Goal: Information Seeking & Learning: Learn about a topic

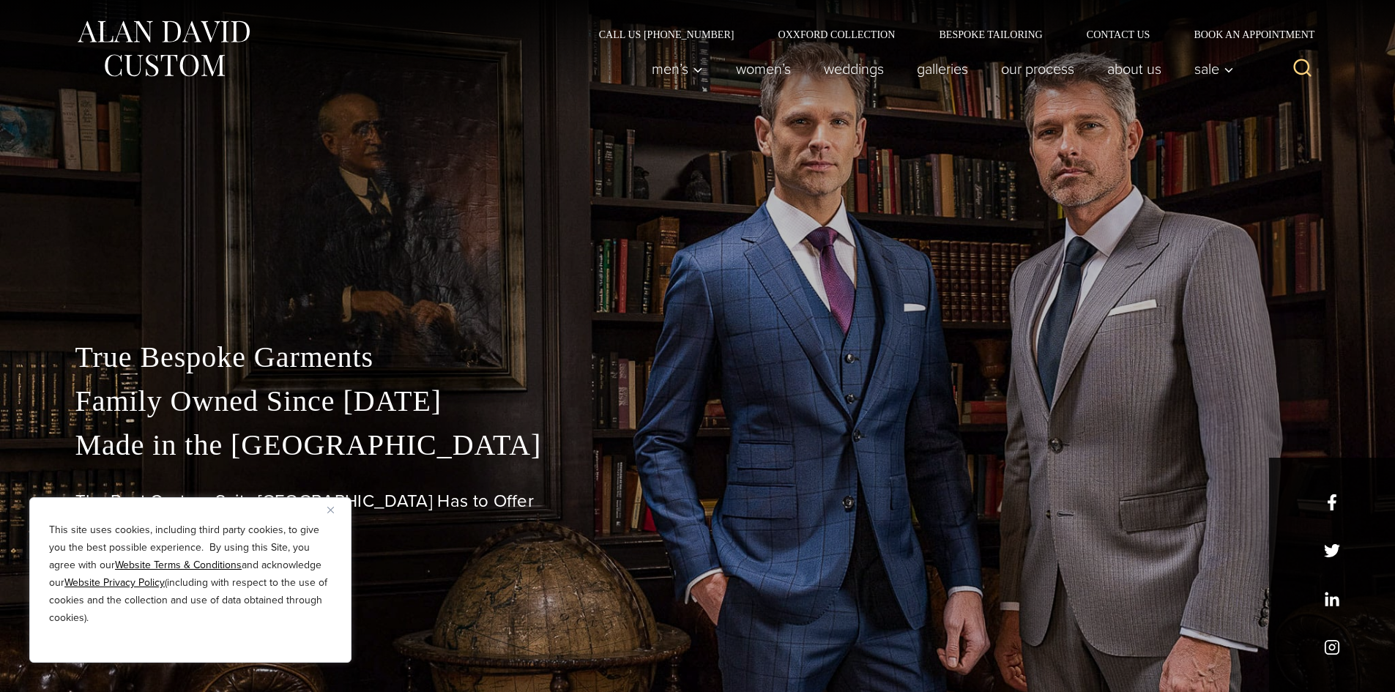
click at [330, 508] on img "Close" at bounding box center [330, 510] width 7 height 7
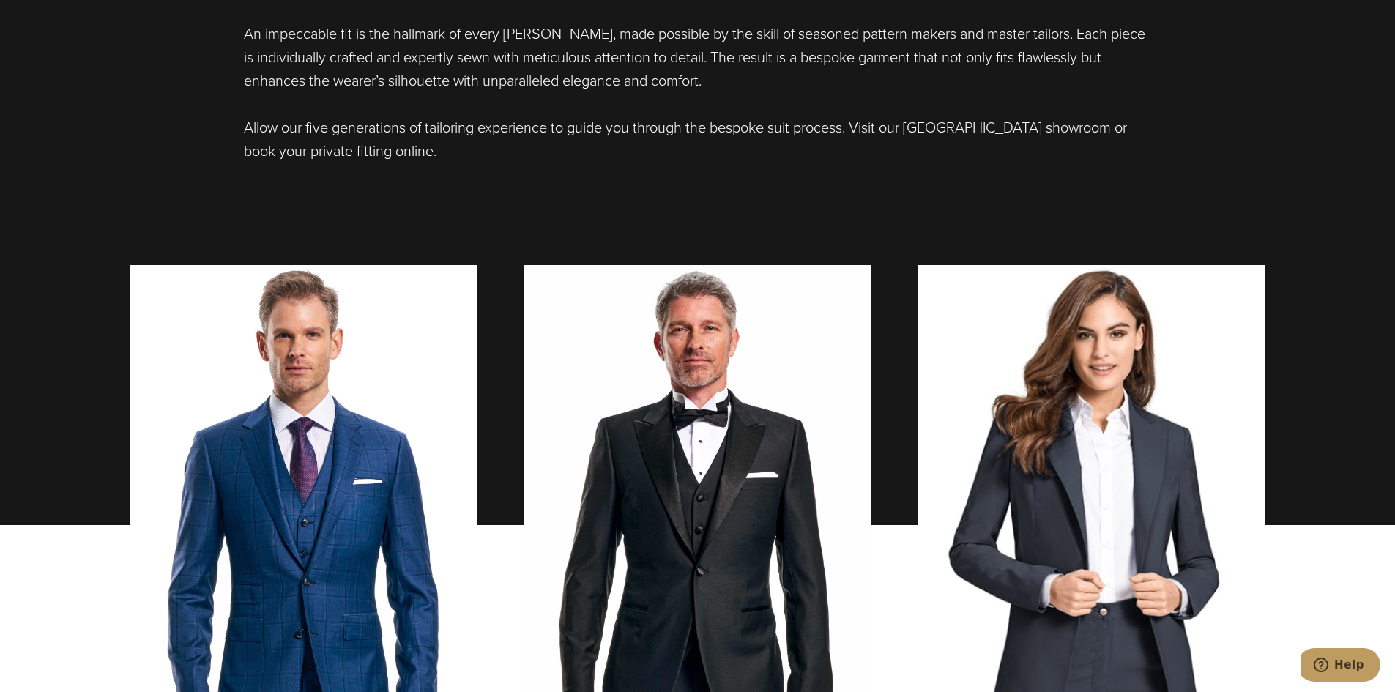
scroll to position [586, 0]
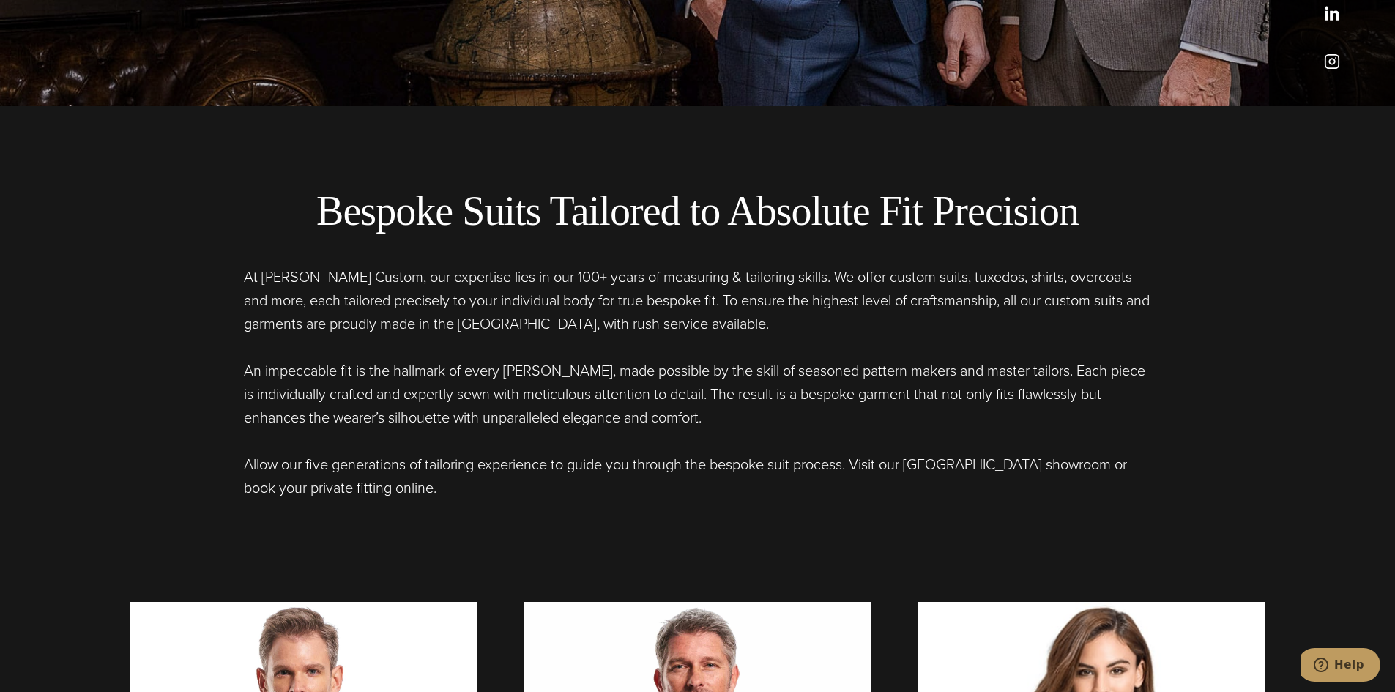
click at [453, 210] on h2 "Bespoke Suits Tailored to Absolute Fit Precision" at bounding box center [698, 211] width 1165 height 49
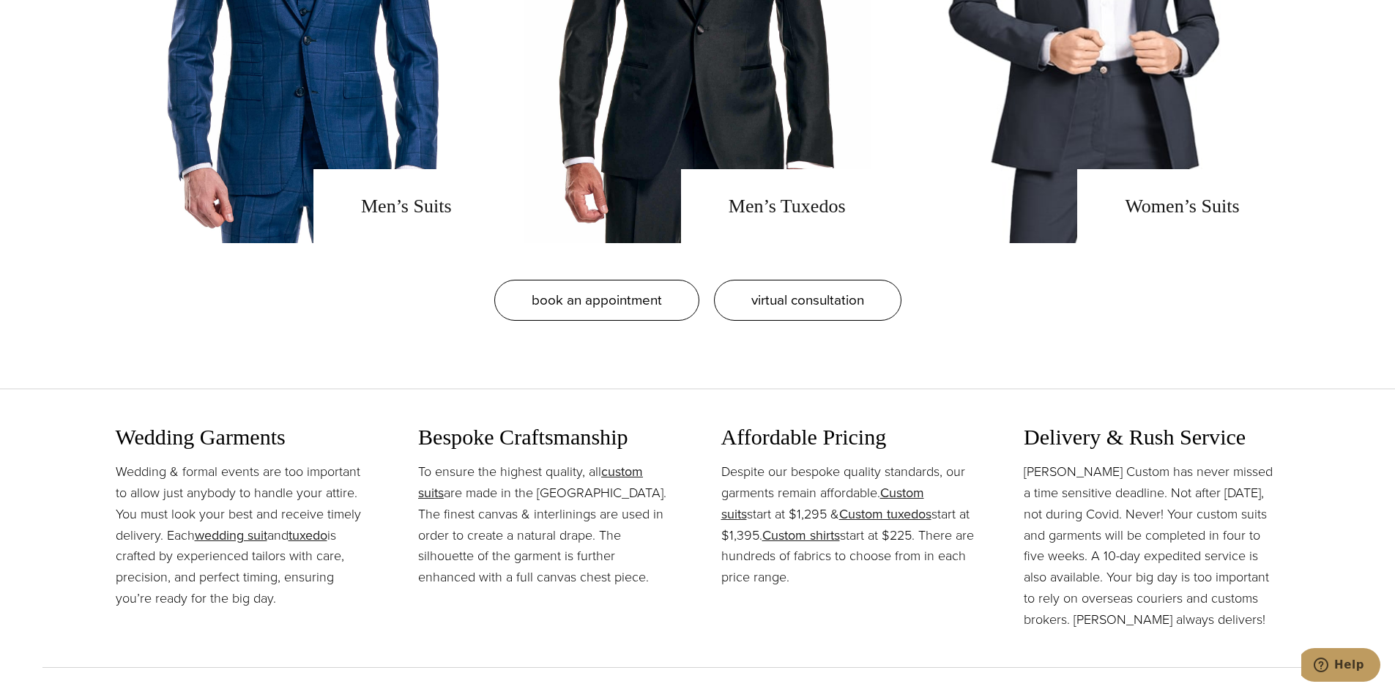
scroll to position [1538, 0]
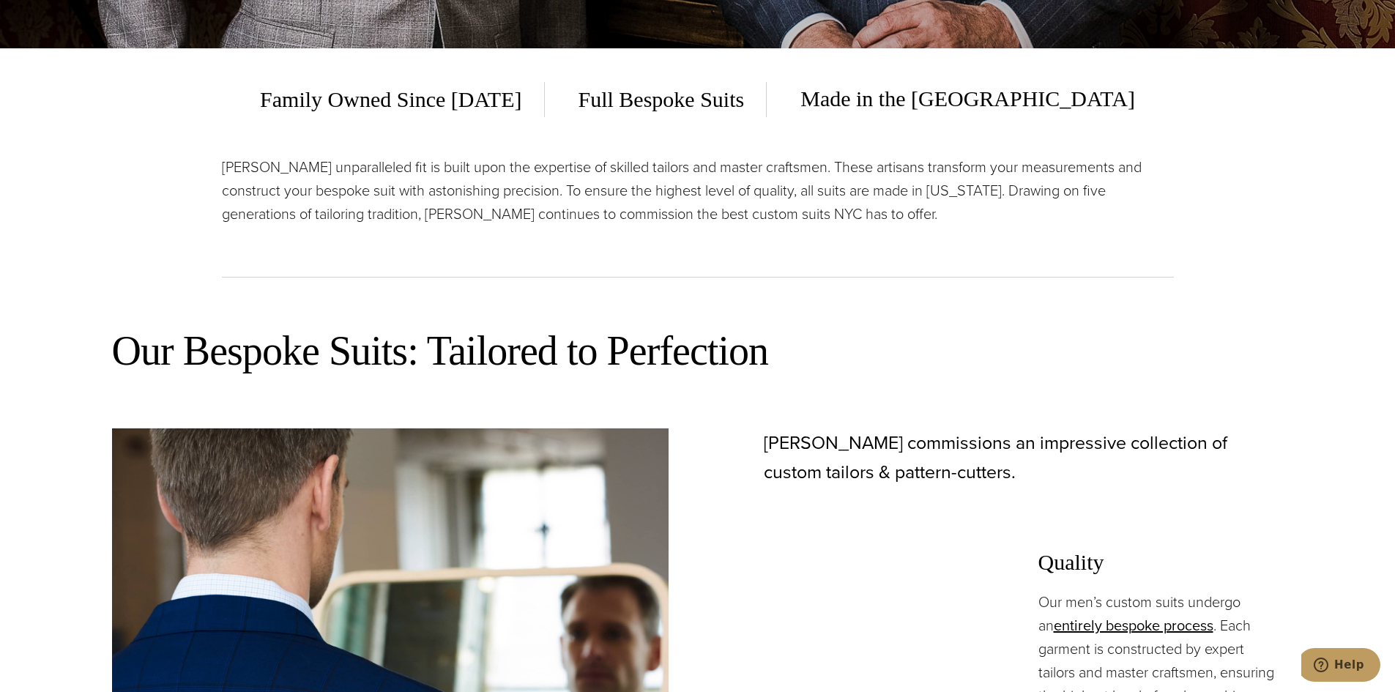
scroll to position [952, 0]
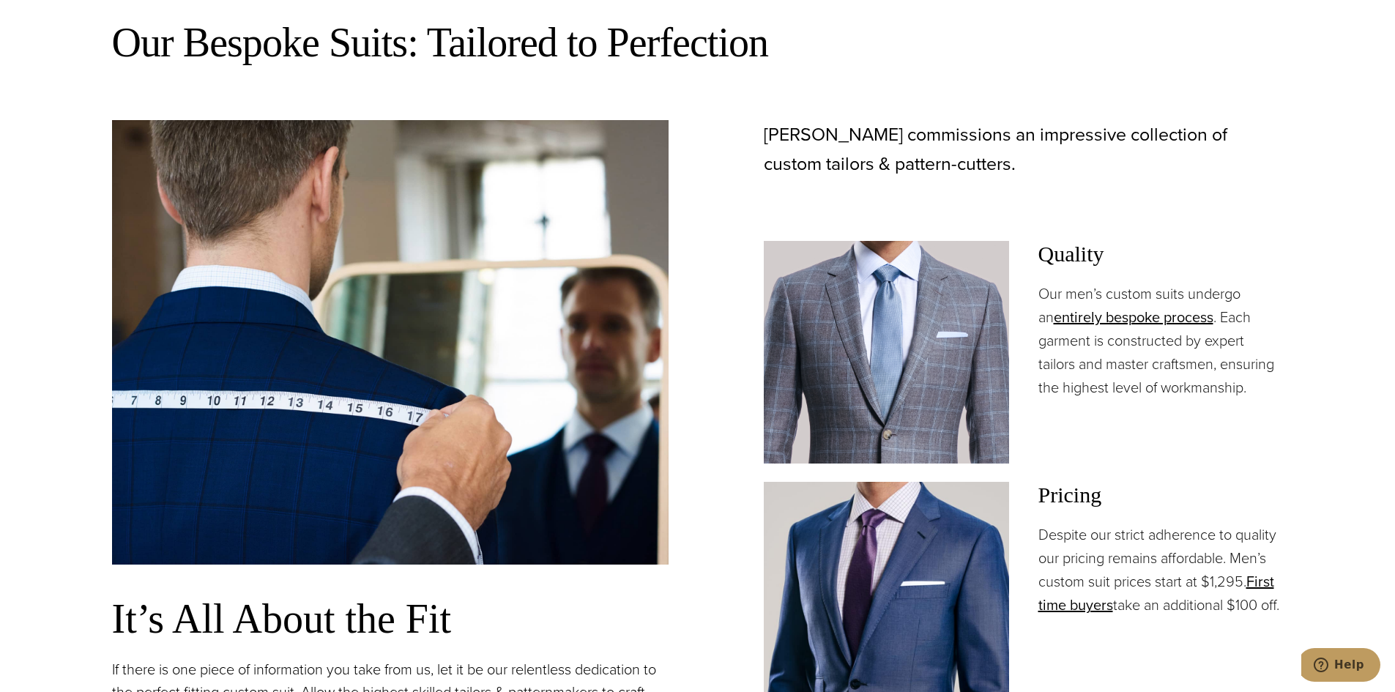
click at [1245, 560] on p "Despite our strict adherence to quality our pricing remains affordable. Men’s c…" at bounding box center [1161, 570] width 245 height 94
drag, startPoint x: 1245, startPoint y: 560, endPoint x: 1227, endPoint y: 575, distance: 23.4
click at [1227, 575] on p "Despite our strict adherence to quality our pricing remains affordable. Men’s c…" at bounding box center [1161, 570] width 245 height 94
click at [1129, 608] on p "Despite our strict adherence to quality our pricing remains affordable. Men’s c…" at bounding box center [1161, 570] width 245 height 94
drag, startPoint x: 1129, startPoint y: 608, endPoint x: 1103, endPoint y: 625, distance: 30.7
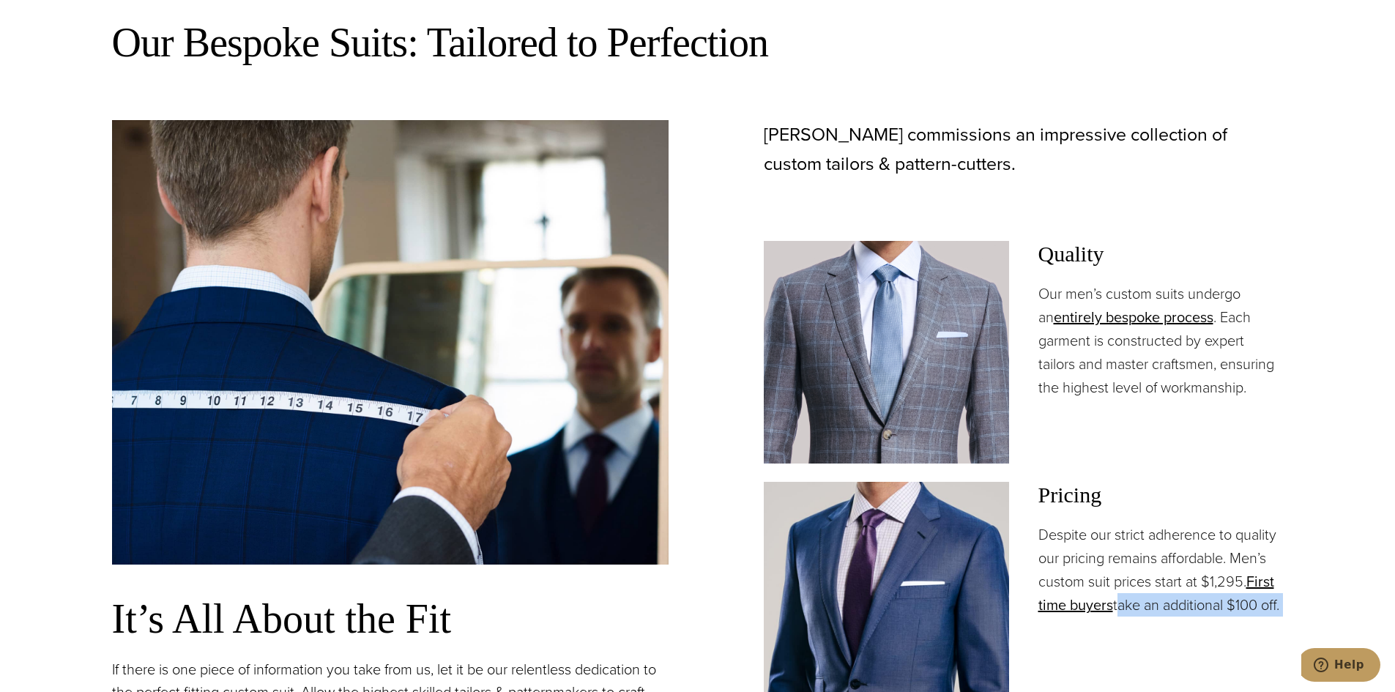
click at [1103, 617] on p "Despite our strict adherence to quality our pricing remains affordable. Men’s c…" at bounding box center [1161, 570] width 245 height 94
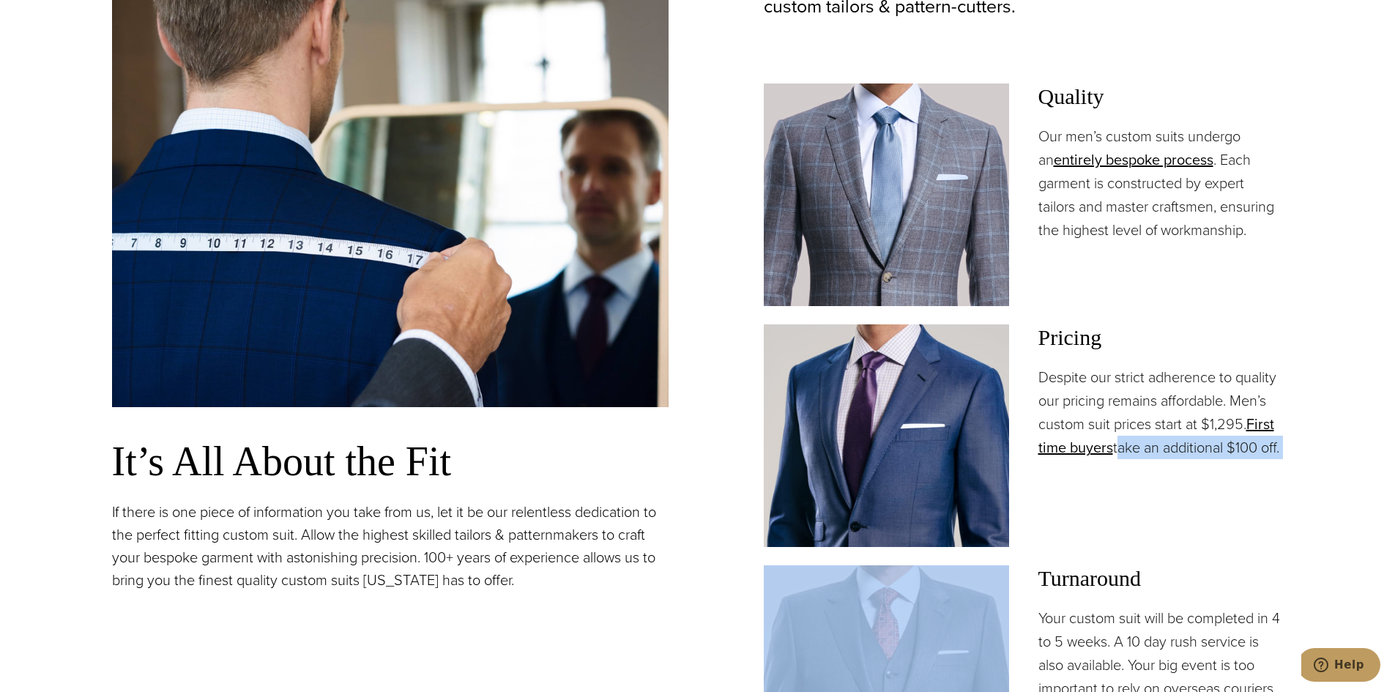
scroll to position [1172, 0]
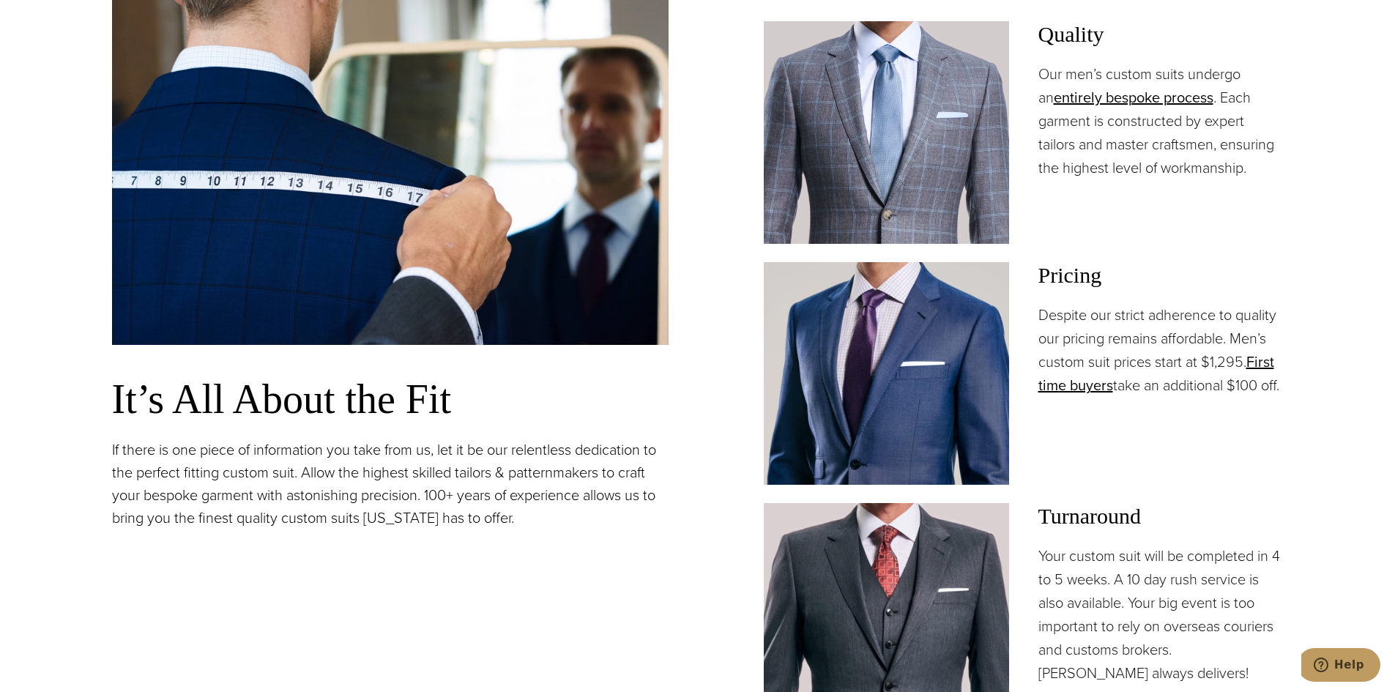
click at [1058, 568] on p "Your custom suit will be completed in 4 to 5 weeks. A 10 day rush service is al…" at bounding box center [1161, 614] width 245 height 141
click at [1064, 560] on p "Your custom suit will be completed in 4 to 5 weeks. A 10 day rush service is al…" at bounding box center [1161, 614] width 245 height 141
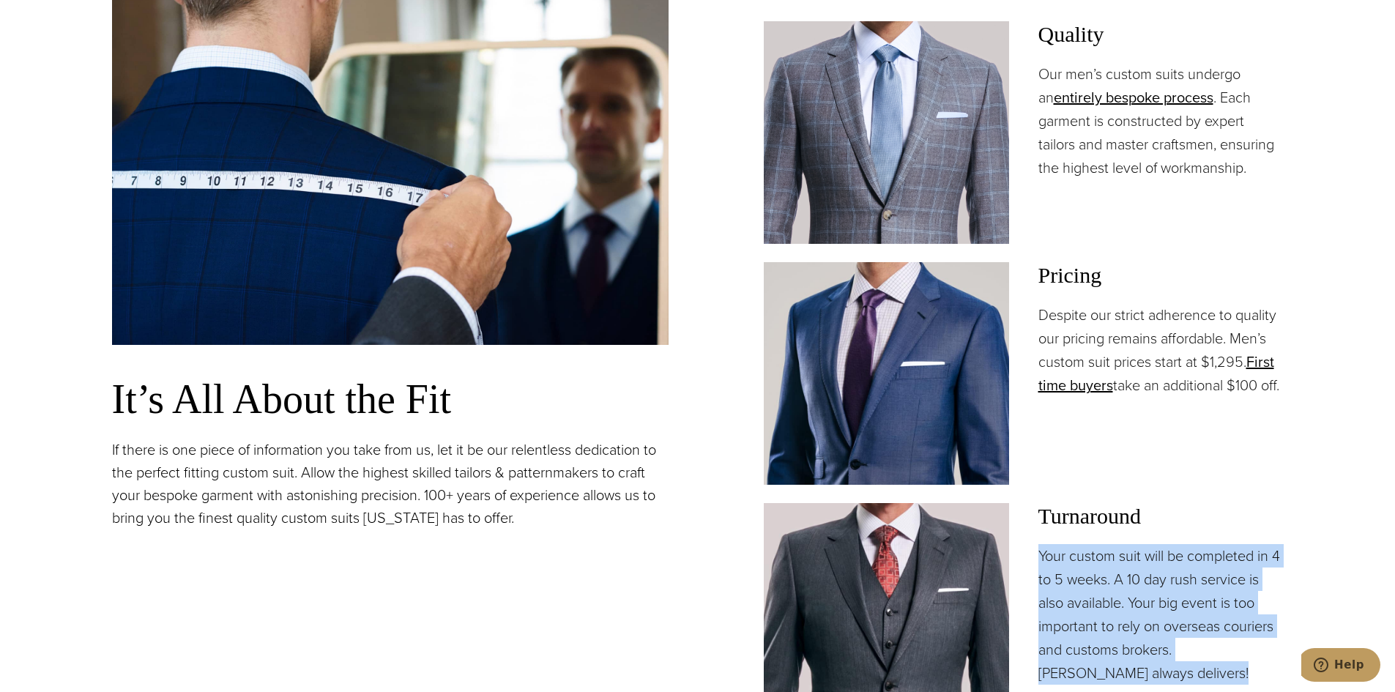
click at [1157, 573] on p "Your custom suit will be completed in 4 to 5 weeks. A 10 day rush service is al…" at bounding box center [1161, 614] width 245 height 141
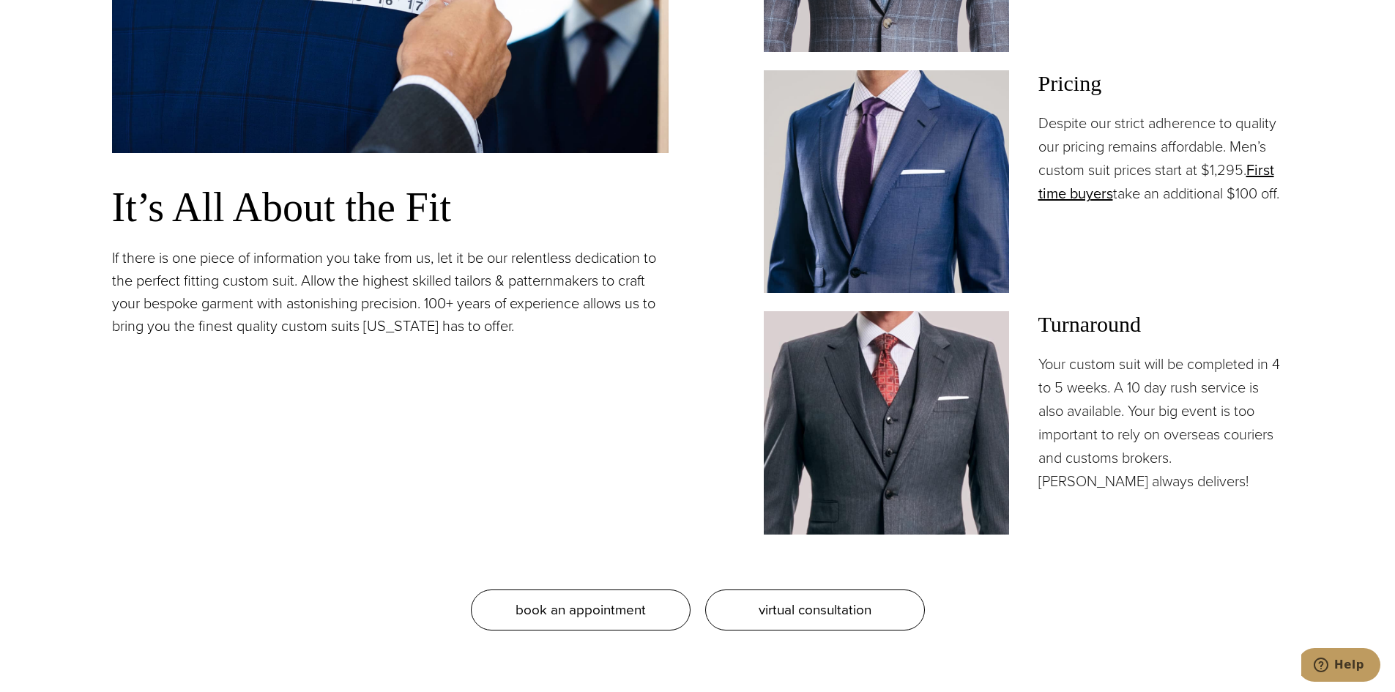
scroll to position [1392, 0]
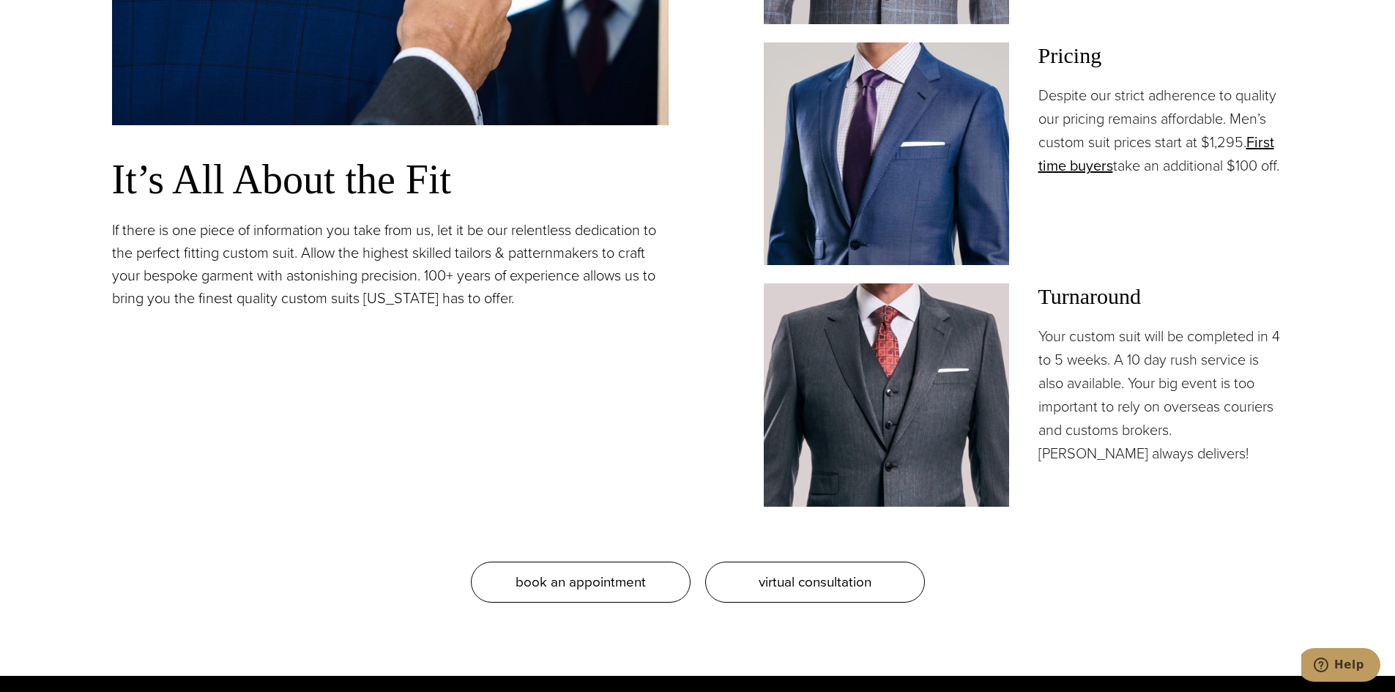
click at [1086, 441] on p "Your custom suit will be completed in 4 to 5 weeks. A 10 day rush service is al…" at bounding box center [1161, 394] width 245 height 141
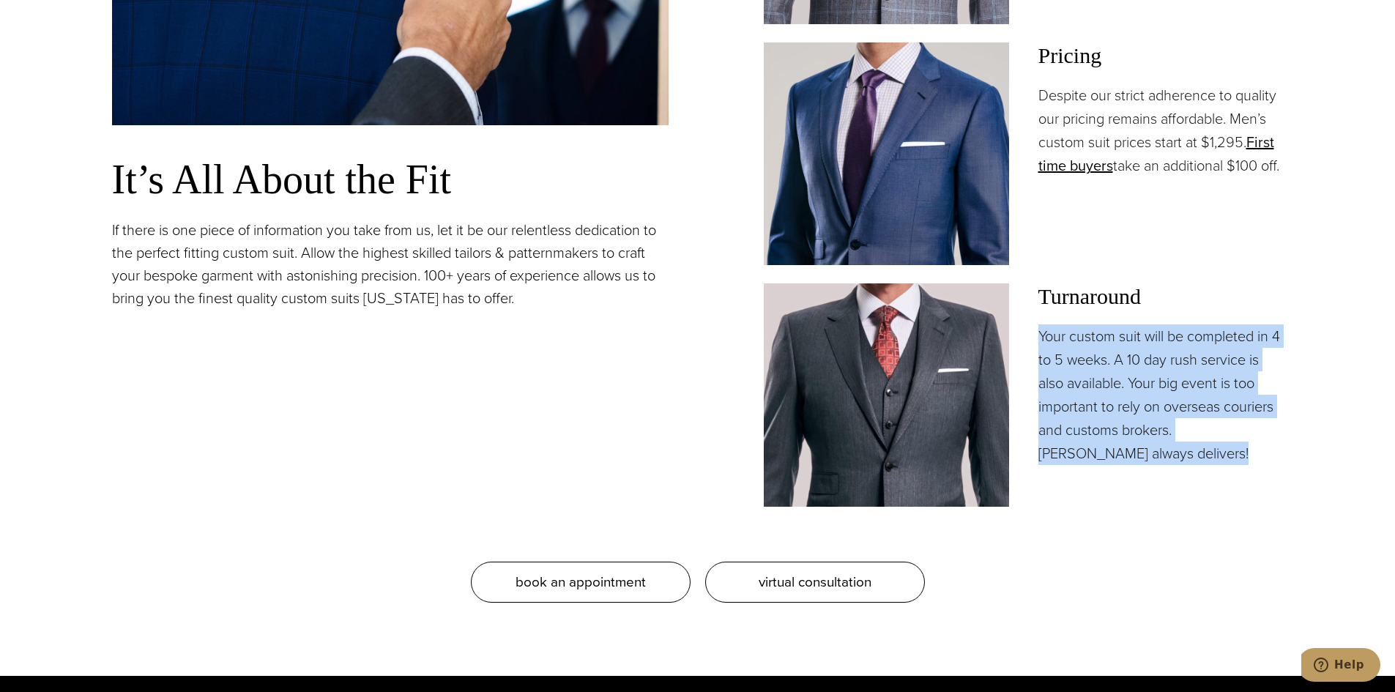
click at [1161, 453] on p "Your custom suit will be completed in 4 to 5 weeks. A 10 day rush service is al…" at bounding box center [1161, 394] width 245 height 141
click at [1144, 456] on p "Your custom suit will be completed in 4 to 5 weeks. A 10 day rush service is al…" at bounding box center [1161, 394] width 245 height 141
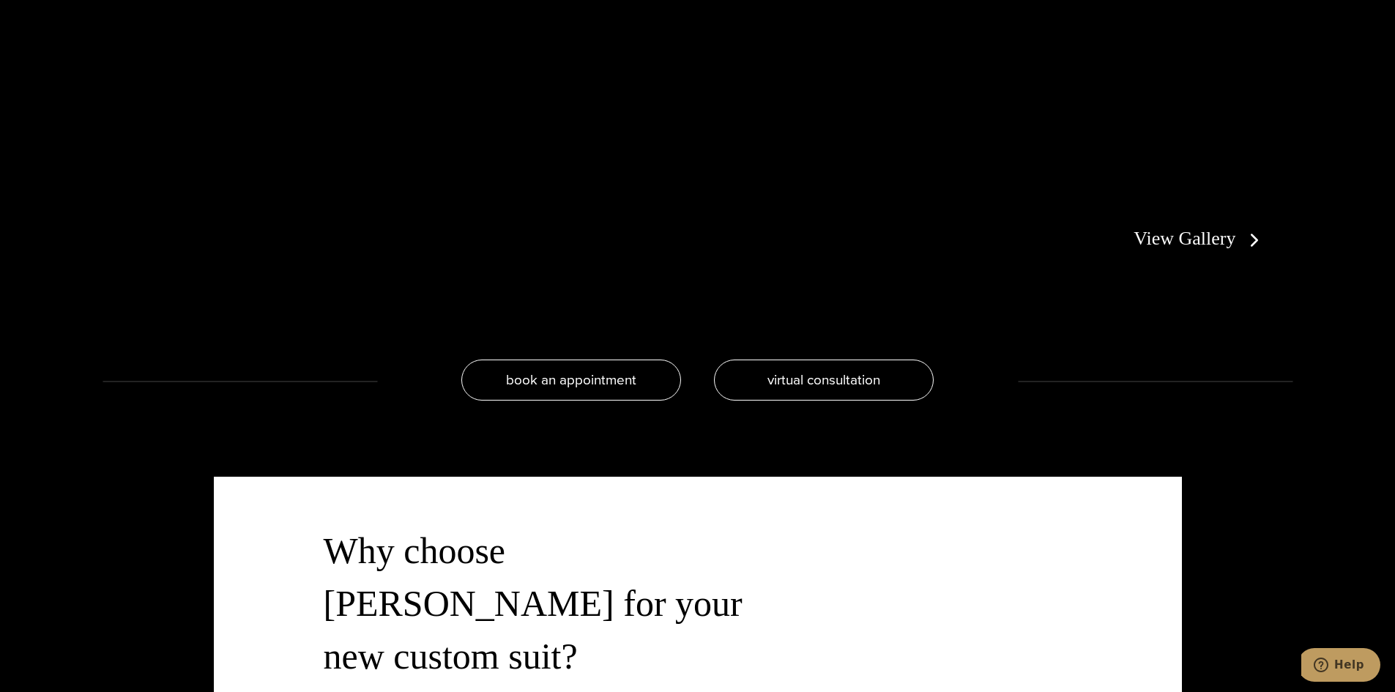
scroll to position [3662, 0]
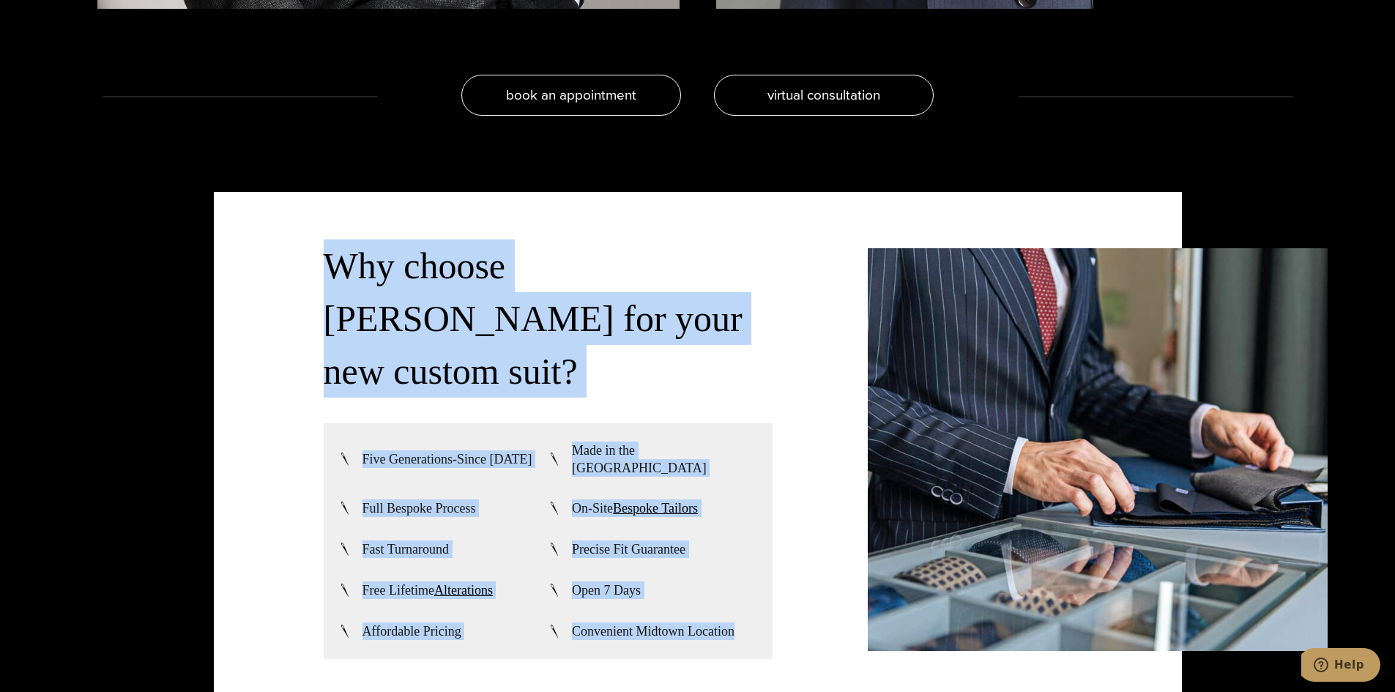
drag, startPoint x: 746, startPoint y: 582, endPoint x: 313, endPoint y: 313, distance: 509.3
click at [313, 313] on div "Why choose [PERSON_NAME] for your new custom suit? Five Generations-Since [DATE…" at bounding box center [698, 449] width 968 height 515
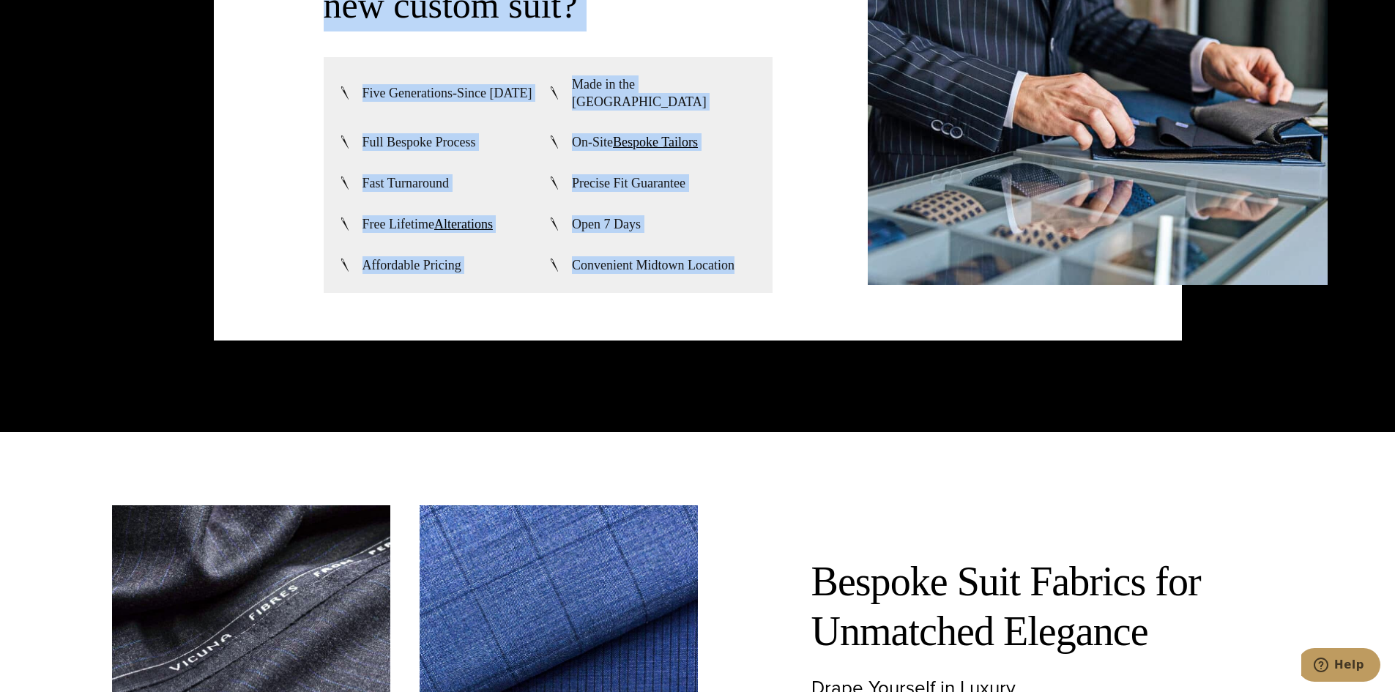
scroll to position [4395, 0]
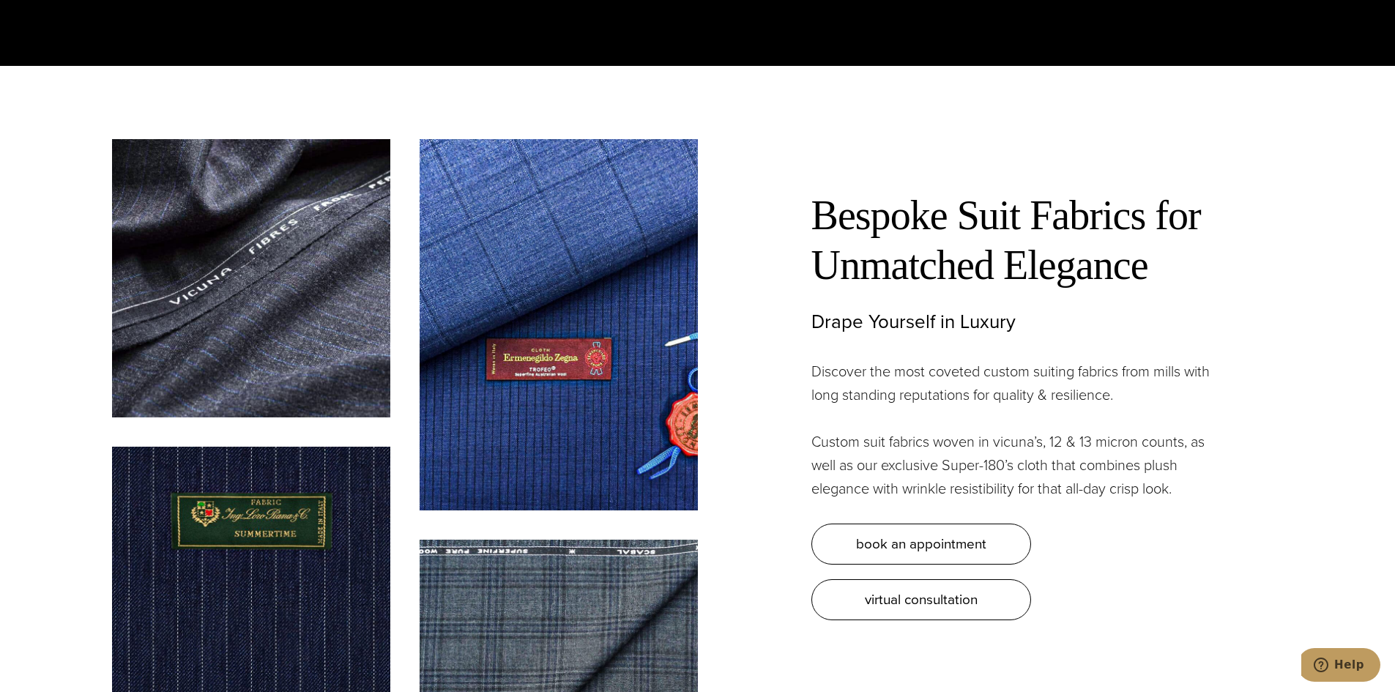
click at [926, 205] on h2 "Bespoke Suit Fabrics for Unmatched Elegance" at bounding box center [1017, 240] width 410 height 100
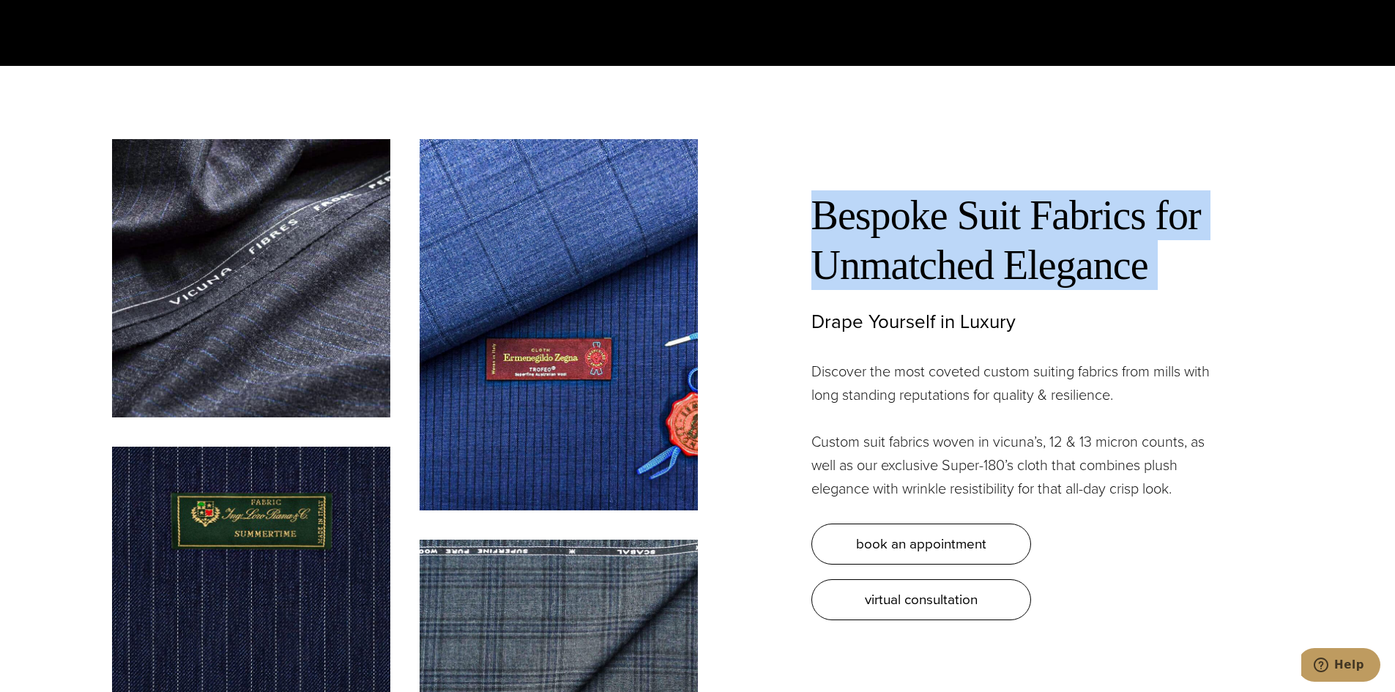
click at [926, 205] on h2 "Bespoke Suit Fabrics for Unmatched Elegance" at bounding box center [1017, 240] width 410 height 100
click at [944, 311] on h3 "Drape Yourself in Luxury" at bounding box center [1017, 322] width 410 height 23
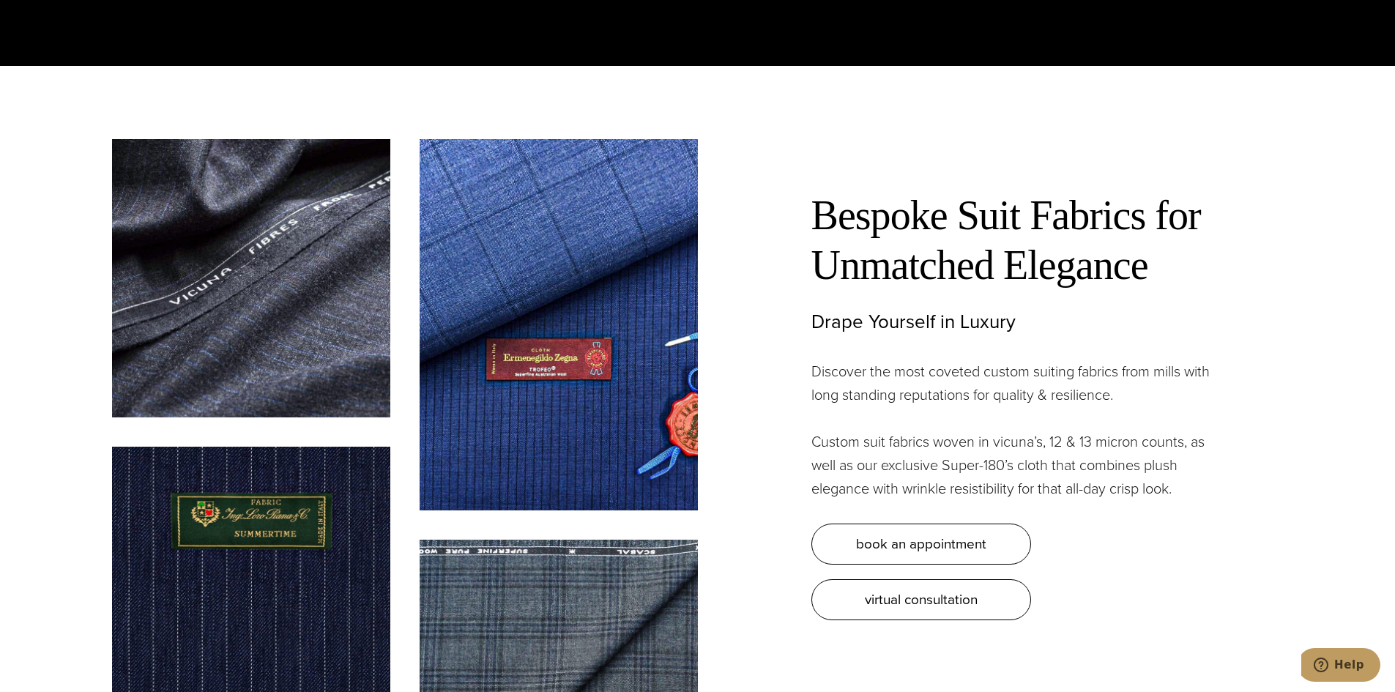
click at [944, 311] on h3 "Drape Yourself in Luxury" at bounding box center [1017, 322] width 410 height 23
click at [967, 360] on p "Discover the most coveted custom suiting fabrics from mills with long standing …" at bounding box center [1017, 383] width 410 height 47
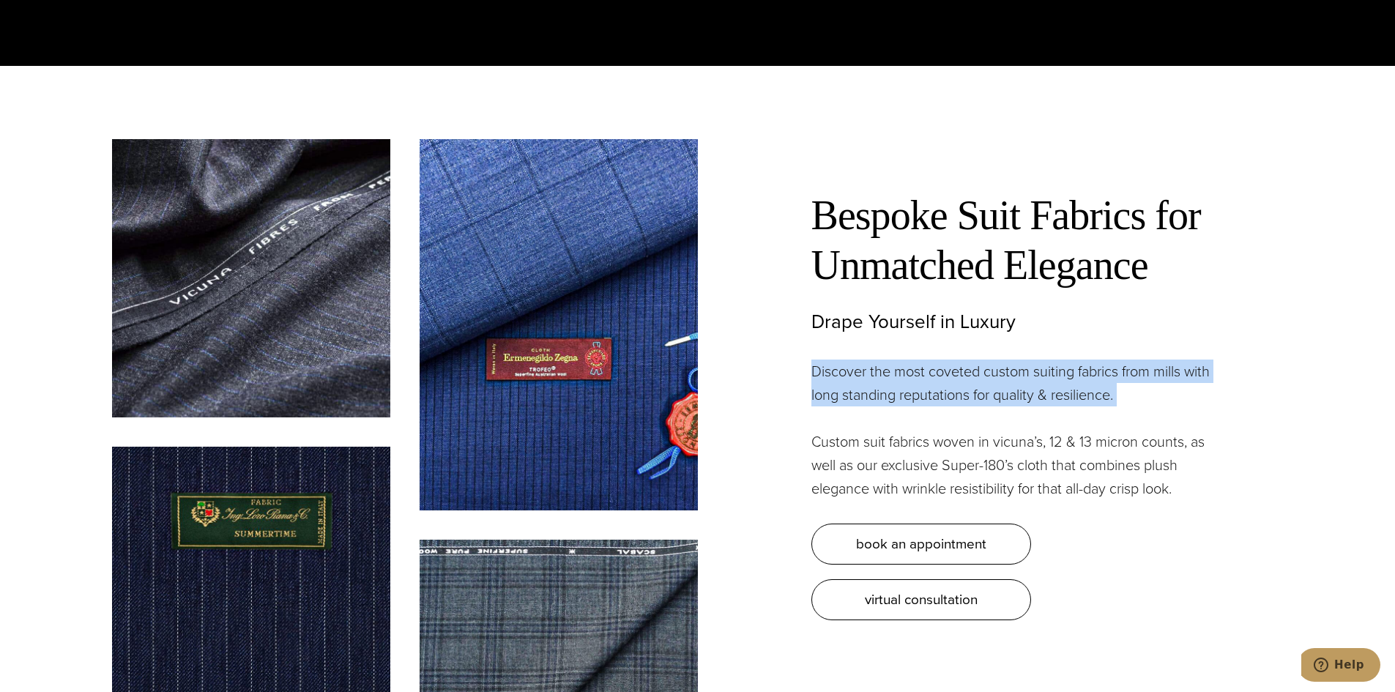
click at [1095, 368] on p "Discover the most coveted custom suiting fabrics from mills with long standing …" at bounding box center [1017, 383] width 410 height 47
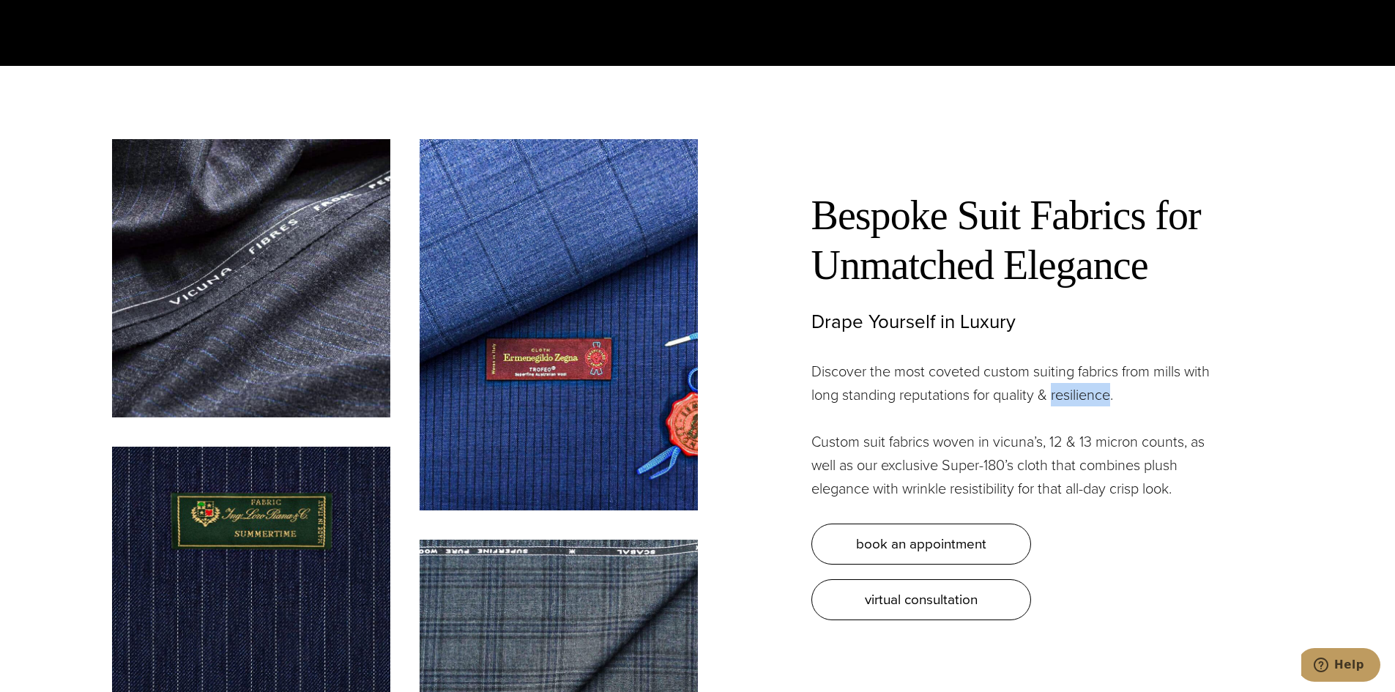
click at [1095, 368] on p "Discover the most coveted custom suiting fabrics from mills with long standing …" at bounding box center [1017, 383] width 410 height 47
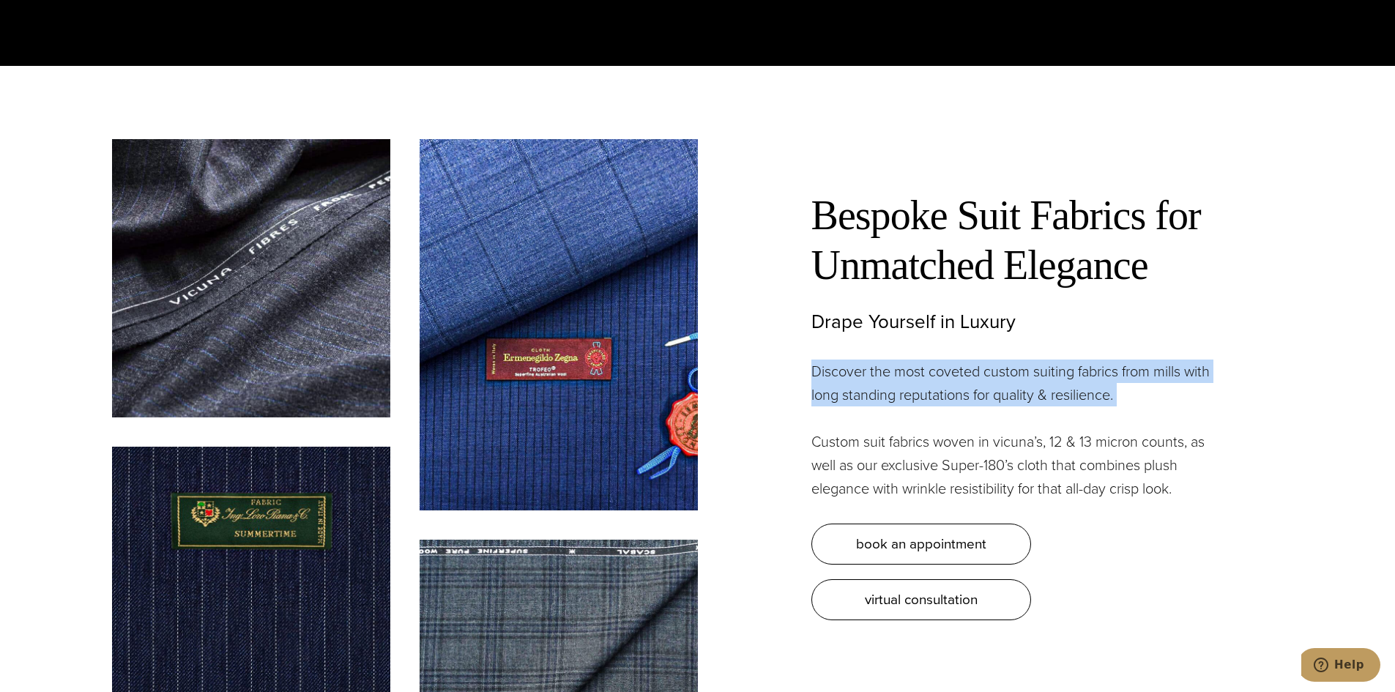
click at [1095, 368] on p "Discover the most coveted custom suiting fabrics from mills with long standing …" at bounding box center [1017, 383] width 410 height 47
click at [1118, 445] on p "Custom suit fabrics woven in vicuna’s, 12 & 13 micron counts, as well as our ex…" at bounding box center [1017, 465] width 410 height 70
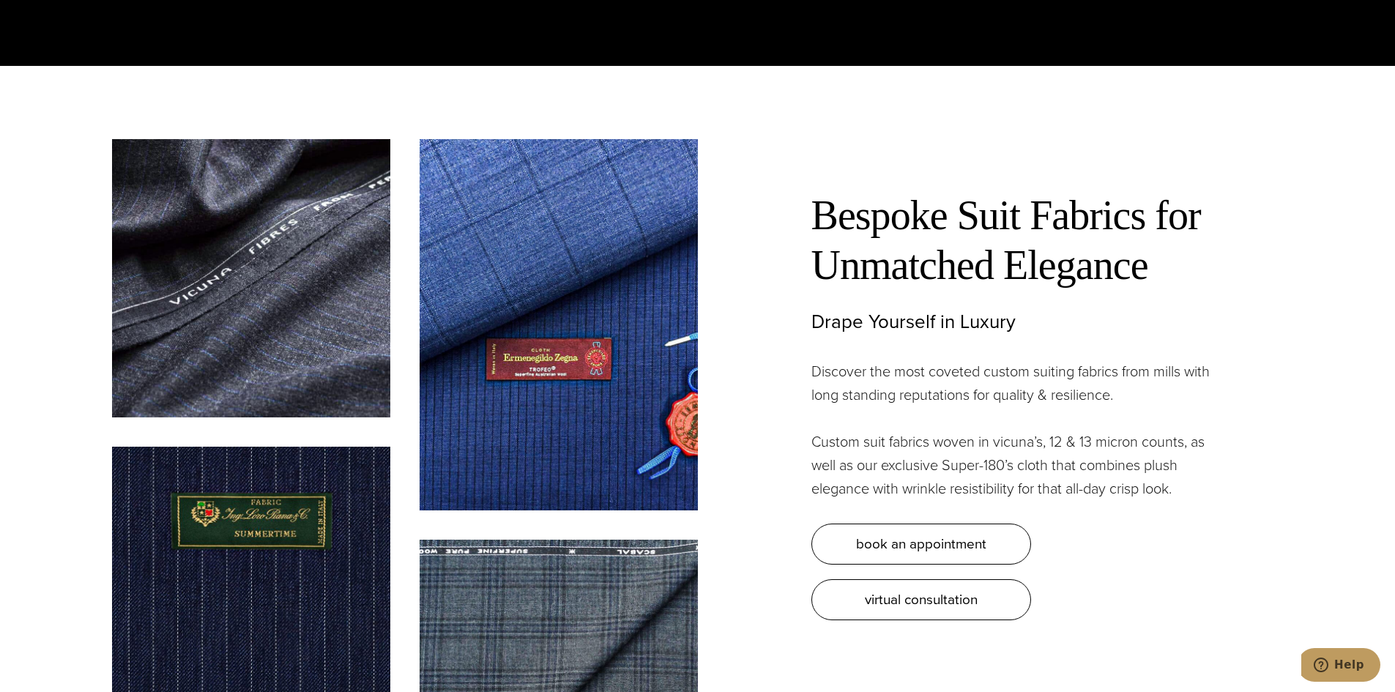
click at [1118, 445] on p "Custom suit fabrics woven in vicuna’s, 12 & 13 micron counts, as well as our ex…" at bounding box center [1017, 465] width 410 height 70
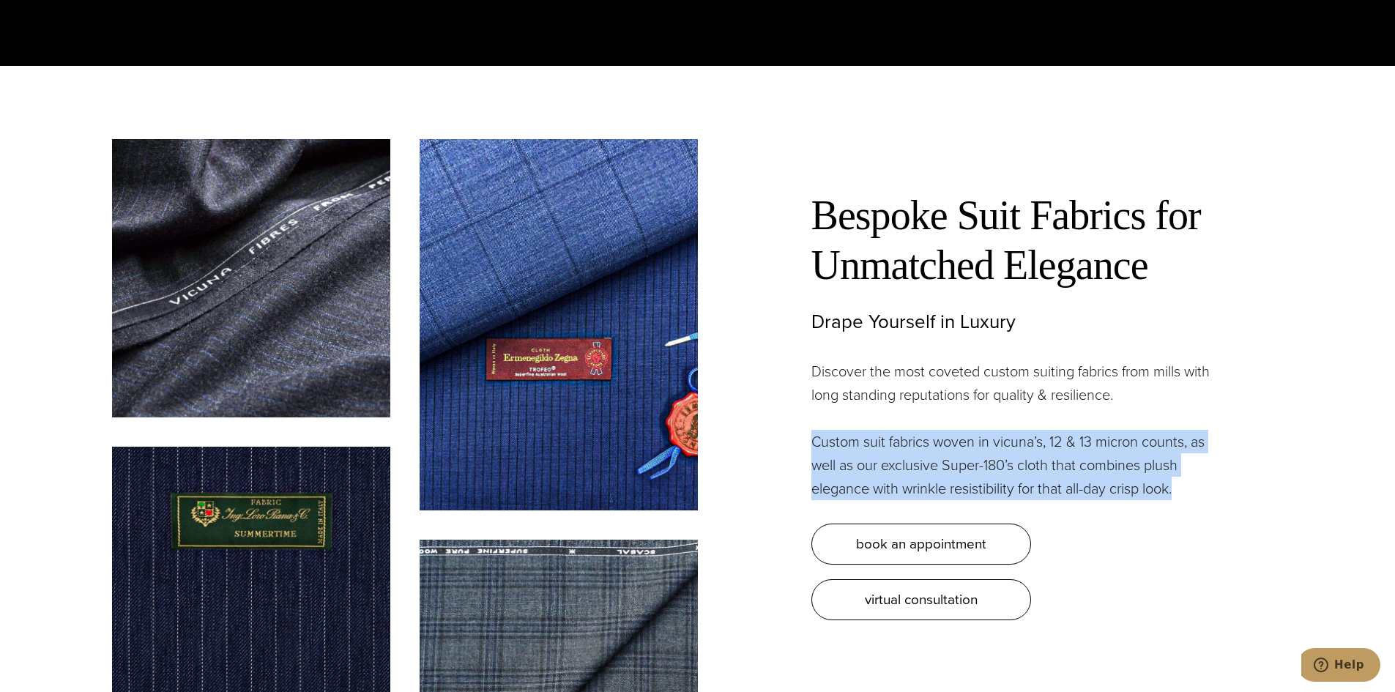
click at [1118, 445] on p "Custom suit fabrics woven in vicuna’s, 12 & 13 micron counts, as well as our ex…" at bounding box center [1017, 465] width 410 height 70
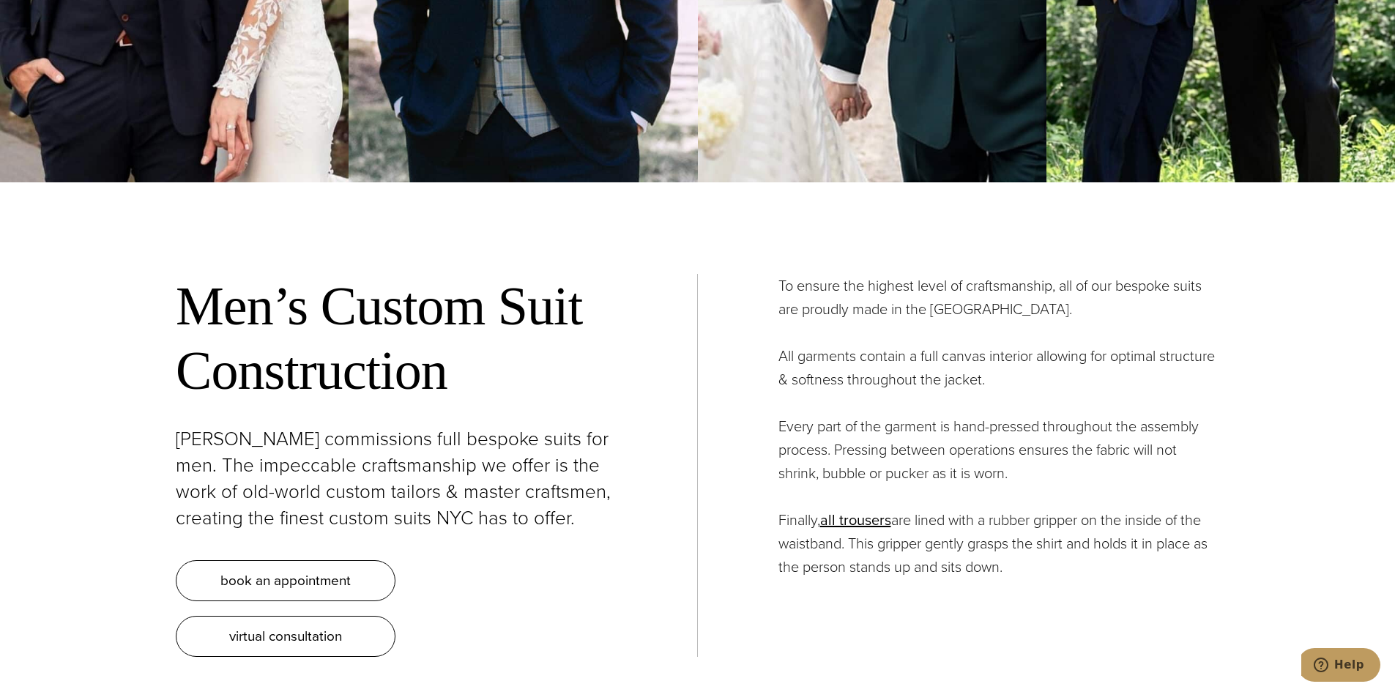
scroll to position [5859, 0]
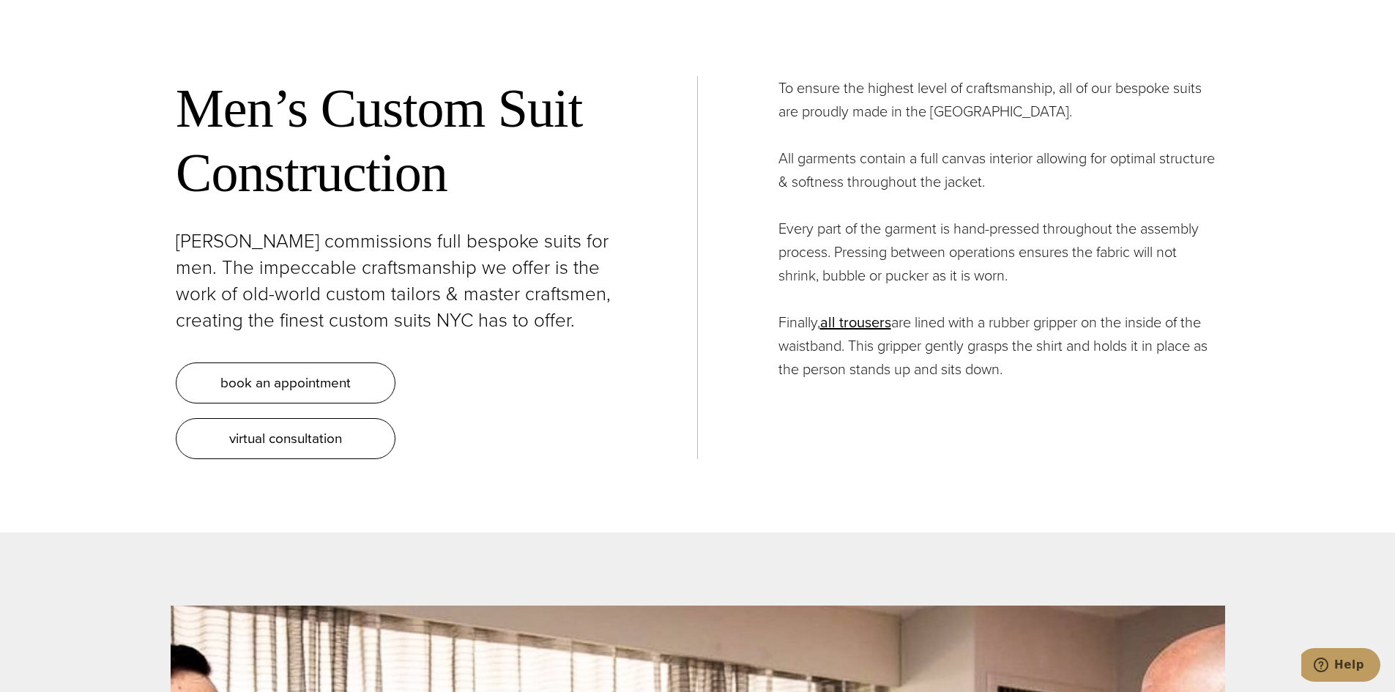
drag, startPoint x: 1009, startPoint y: 350, endPoint x: 765, endPoint y: 75, distance: 367.8
click at [765, 76] on div "To ensure the highest level of craftsmanship, all of our bespoke suits are prou…" at bounding box center [959, 228] width 522 height 305
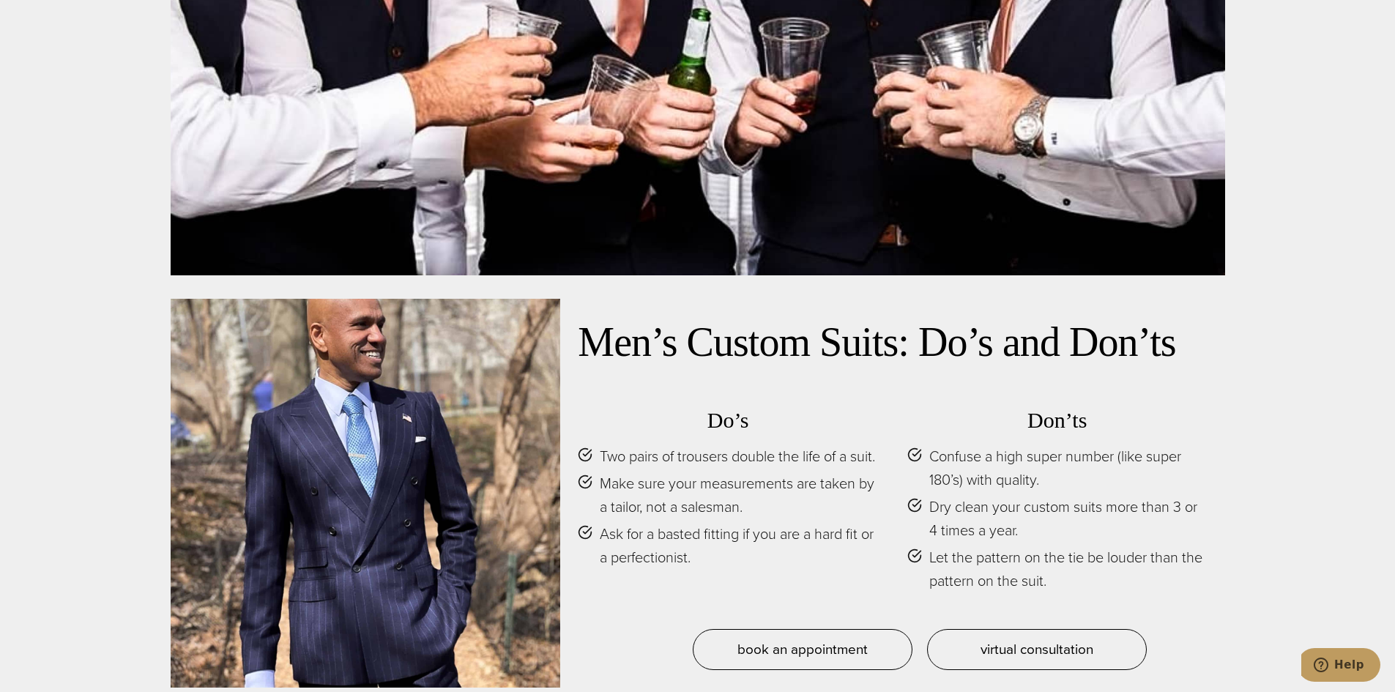
scroll to position [7105, 0]
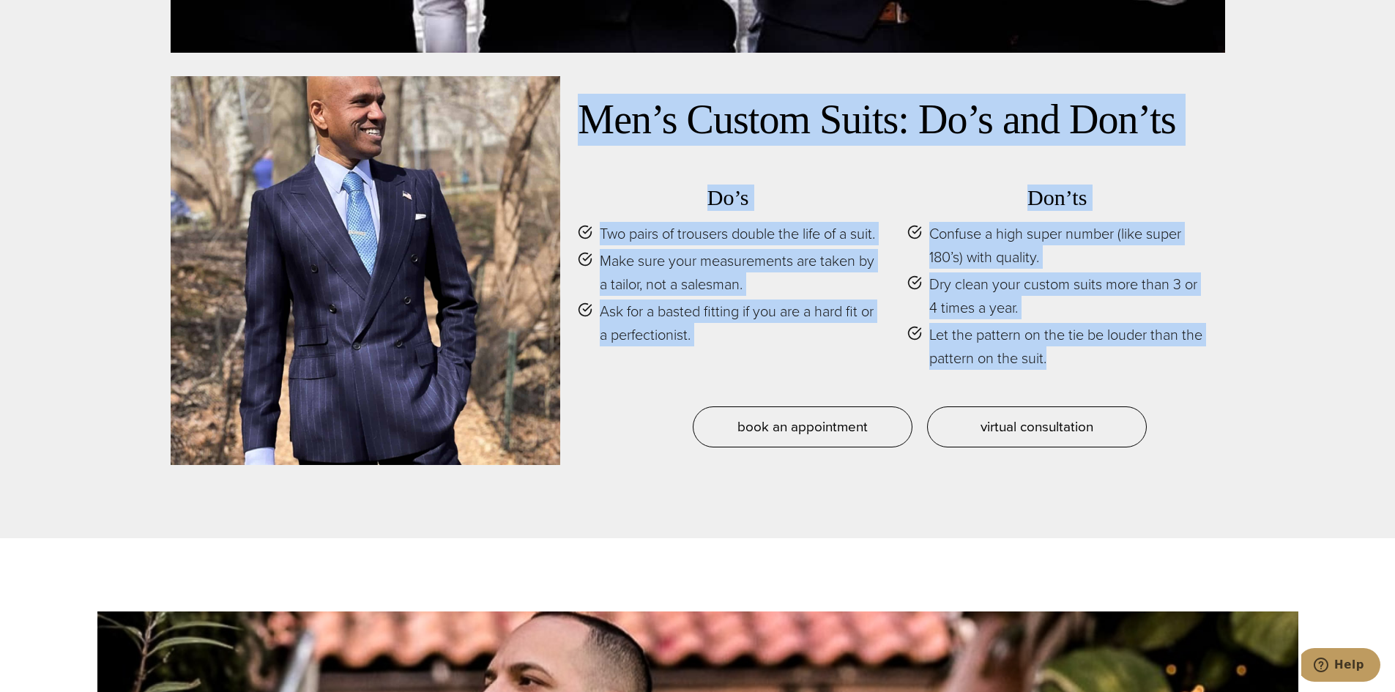
drag, startPoint x: 1048, startPoint y: 341, endPoint x: 586, endPoint y: 116, distance: 514.0
click at [586, 116] on div "Men’s Custom Suits: Do’s and Don’ts Do’s Two pairs of trousers double the life …" at bounding box center [892, 271] width 629 height 354
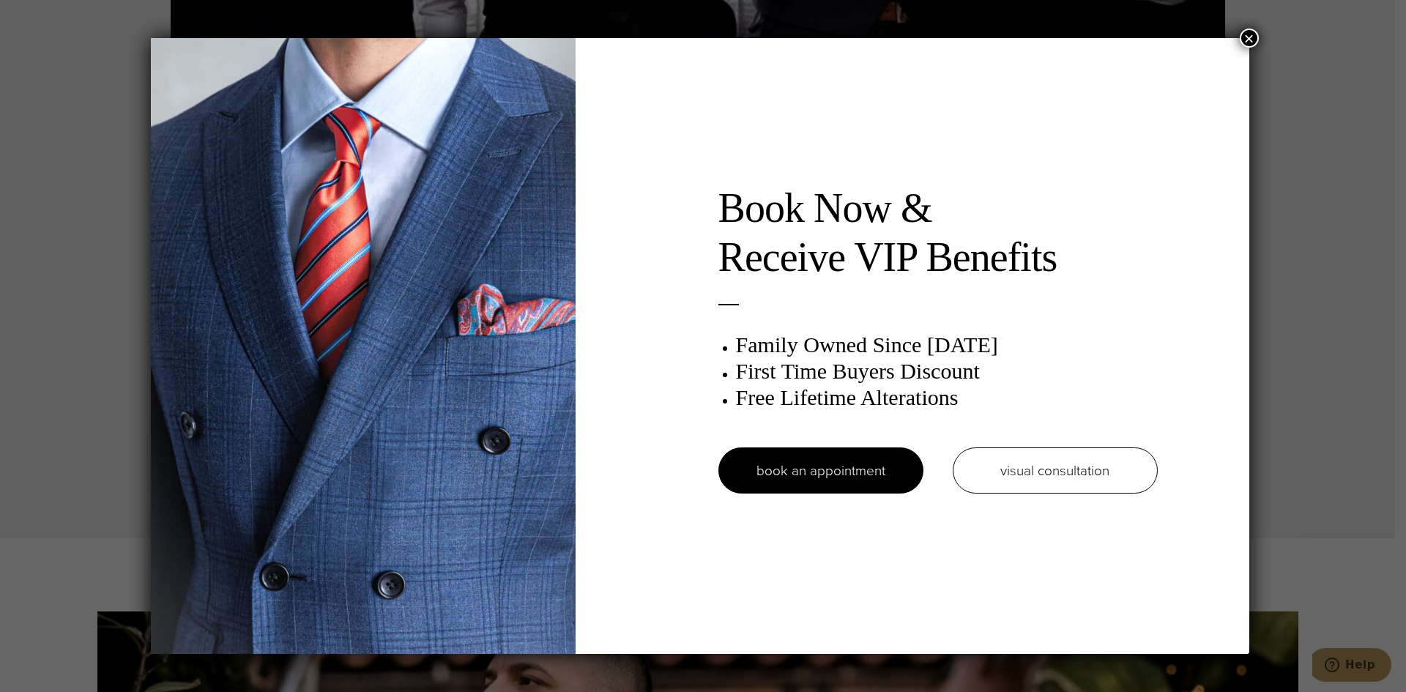
click at [1258, 34] on button "×" at bounding box center [1249, 38] width 19 height 19
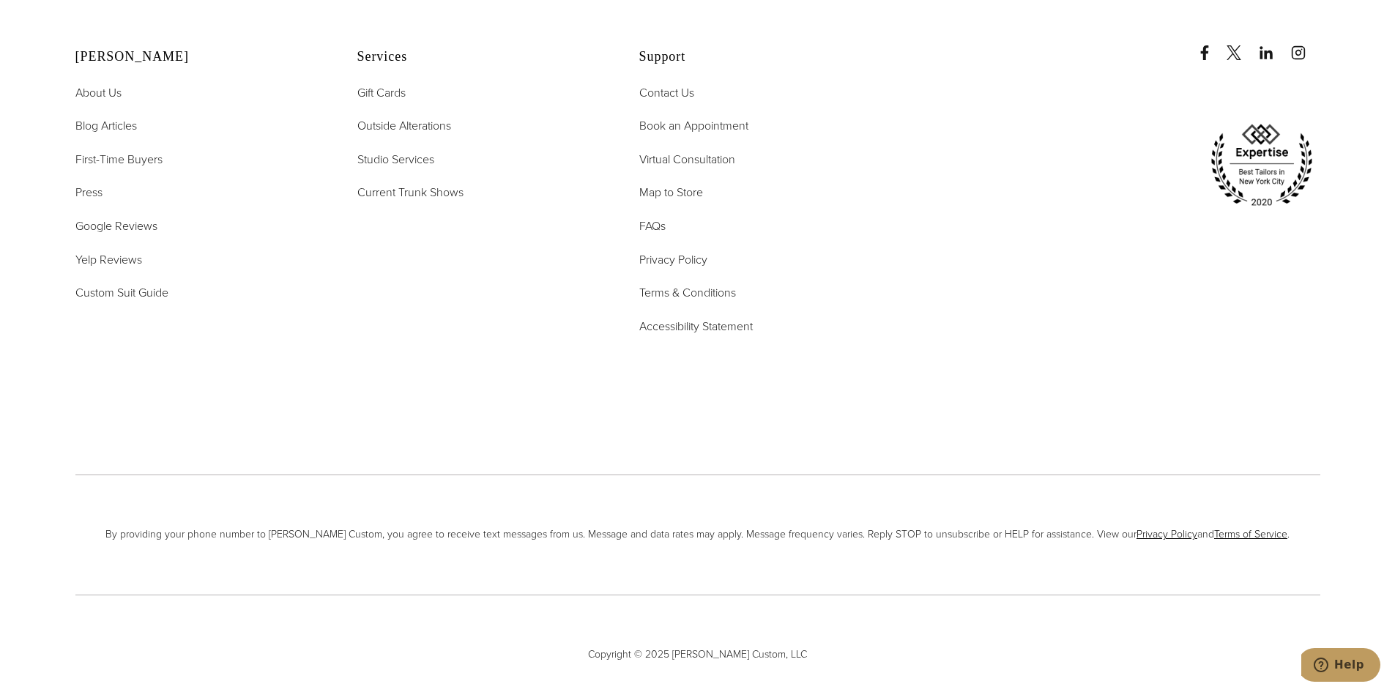
drag, startPoint x: 1225, startPoint y: 491, endPoint x: 1184, endPoint y: 653, distance: 167.0
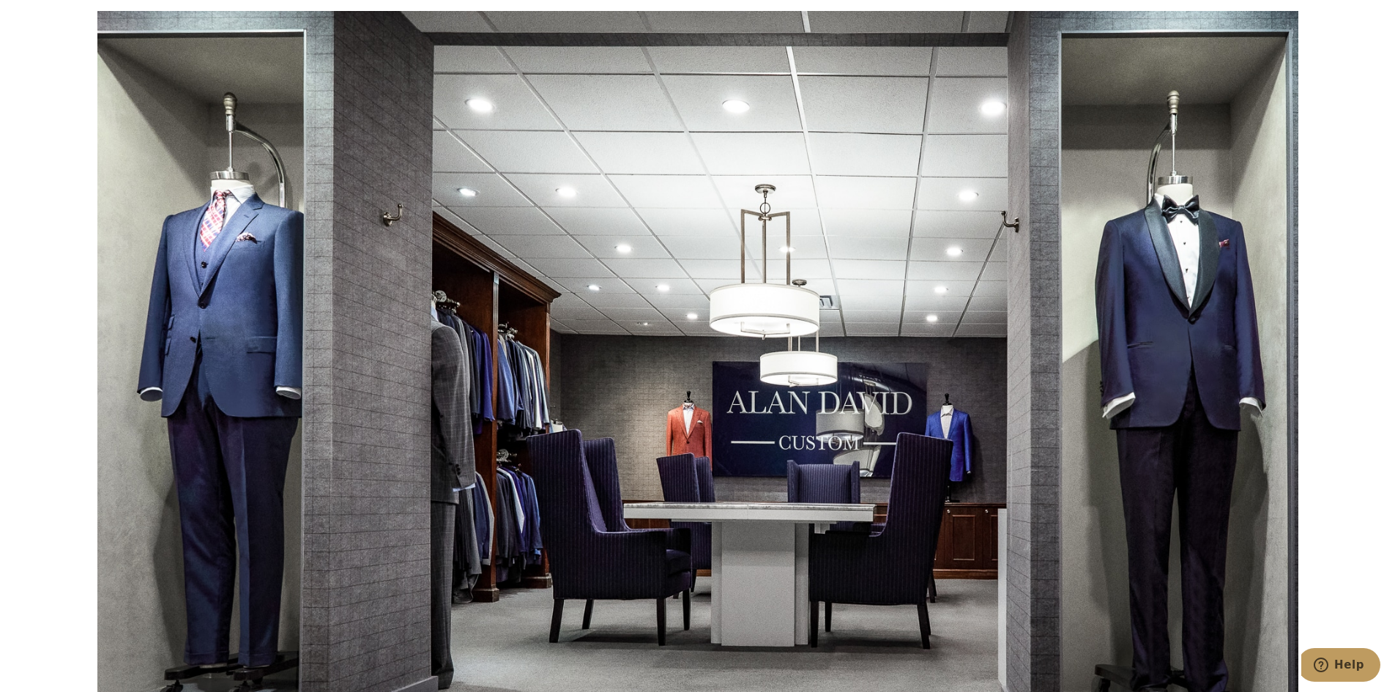
scroll to position [5203, 0]
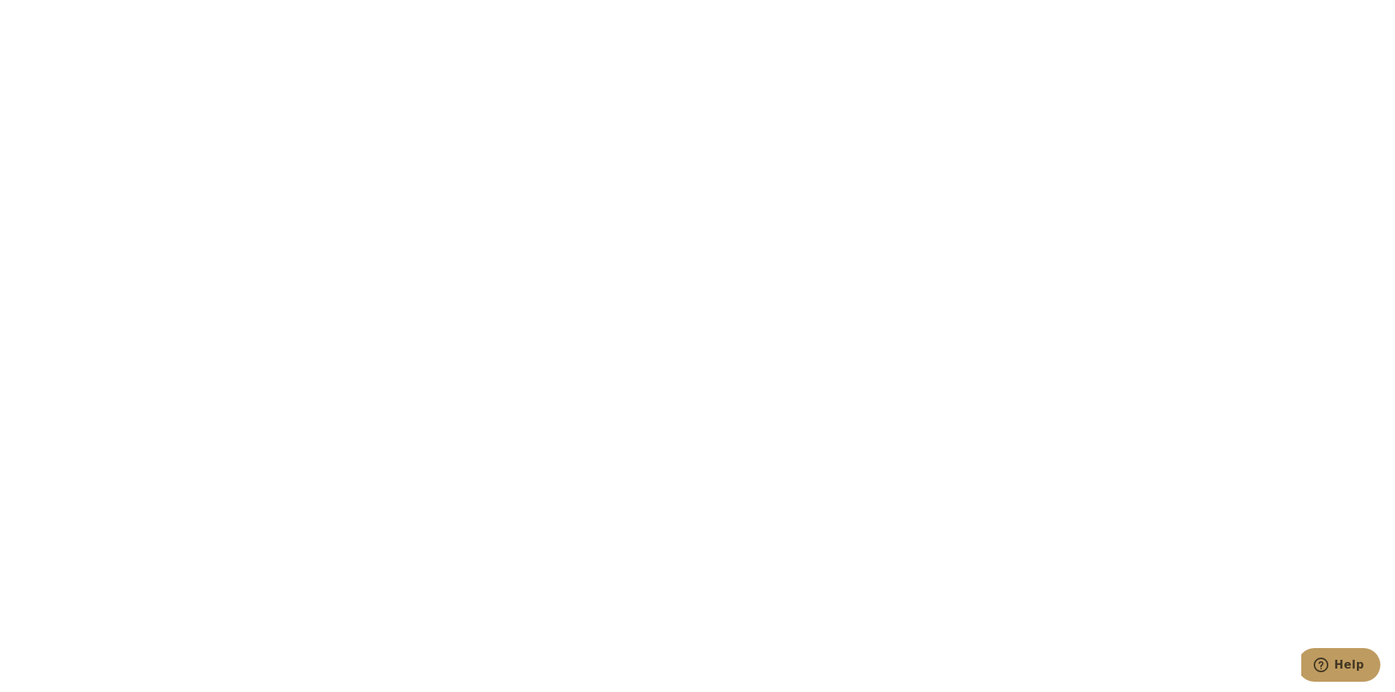
drag, startPoint x: 1040, startPoint y: 530, endPoint x: 576, endPoint y: 21, distance: 688.5
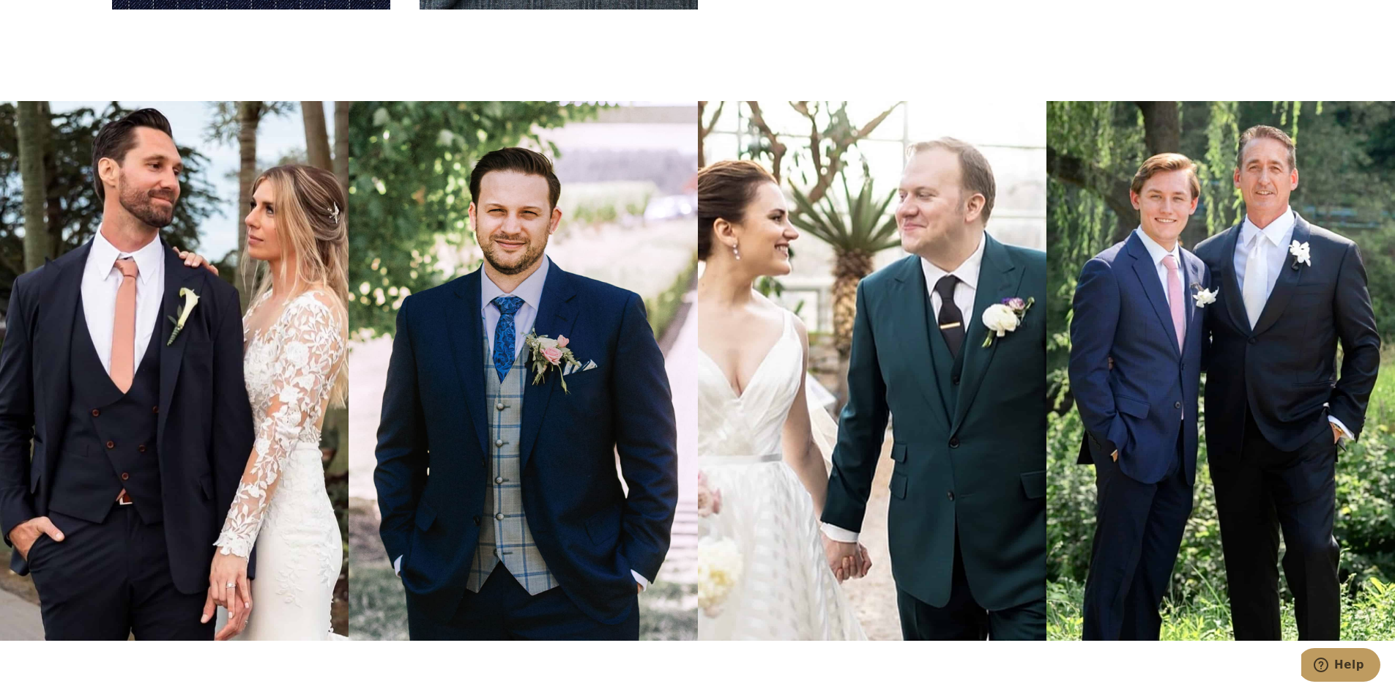
scroll to position [0, 0]
